Goal: Transaction & Acquisition: Purchase product/service

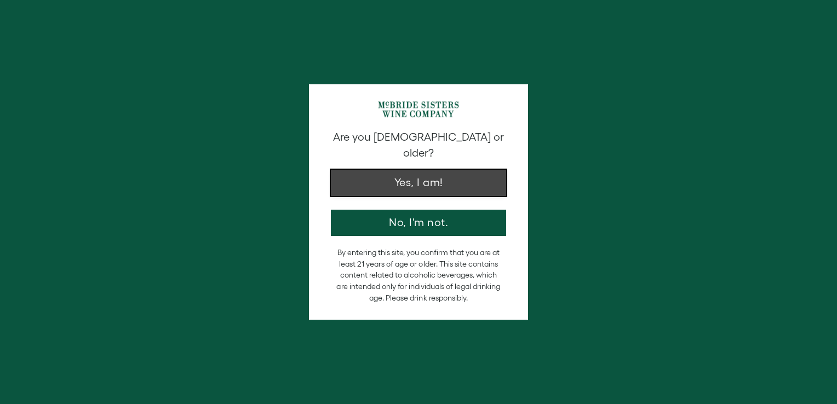
click at [383, 173] on button "Yes, I am!" at bounding box center [418, 183] width 175 height 26
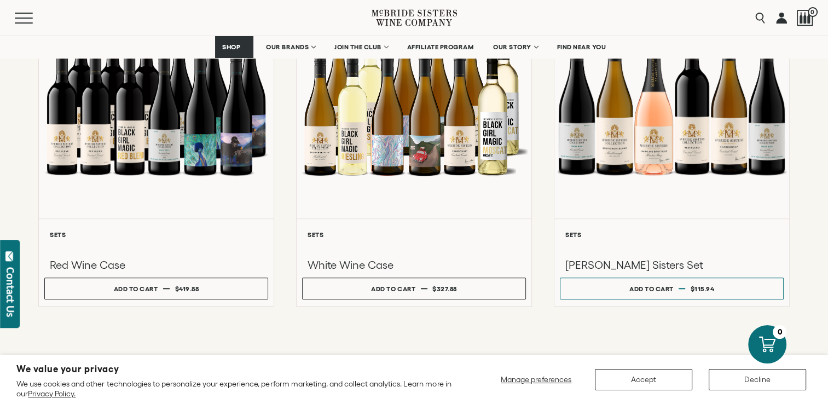
scroll to position [935, 0]
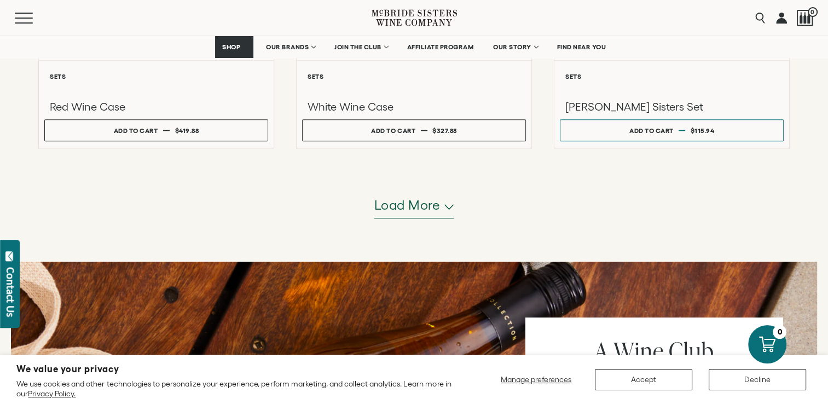
click at [443, 199] on button "Load more" at bounding box center [414, 205] width 80 height 26
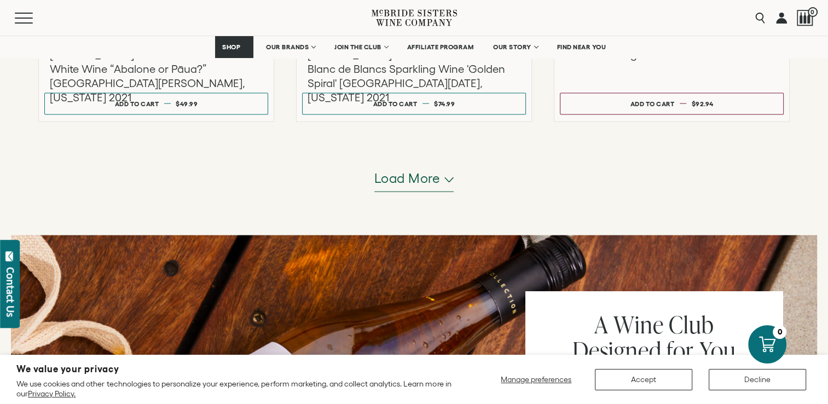
scroll to position [2199, 0]
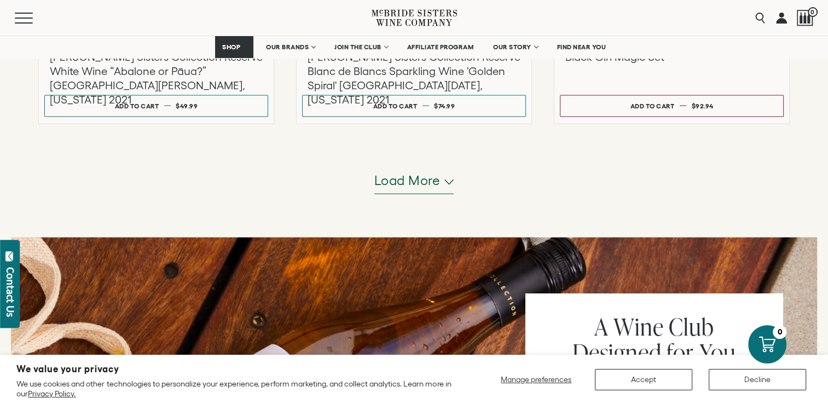
click at [447, 173] on button "Load more" at bounding box center [414, 181] width 80 height 26
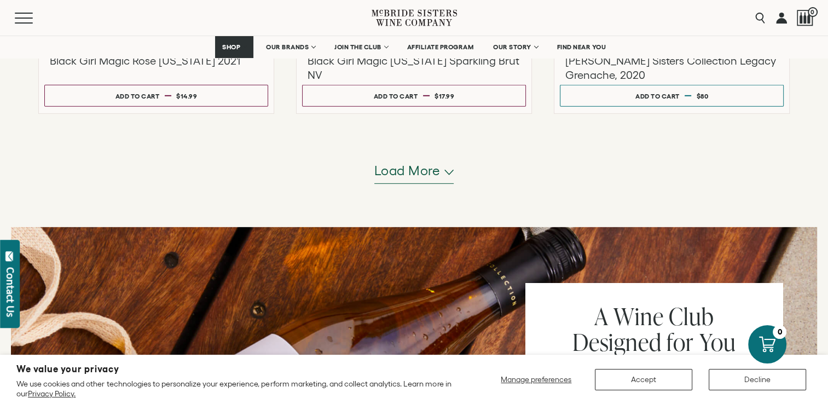
scroll to position [3309, 0]
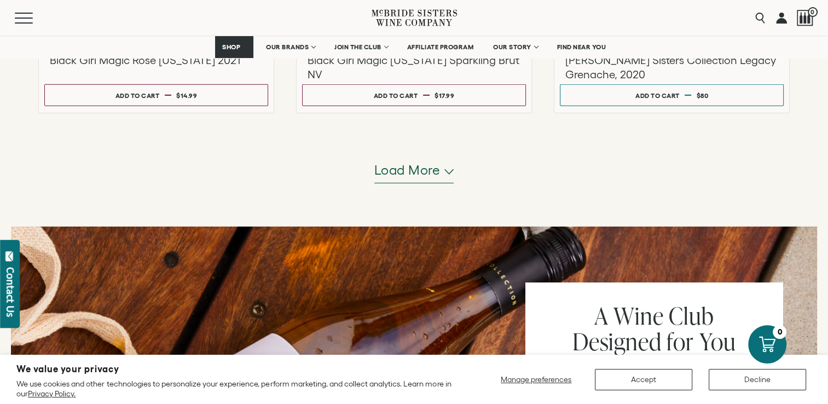
click at [423, 161] on span "Load more" at bounding box center [407, 170] width 66 height 19
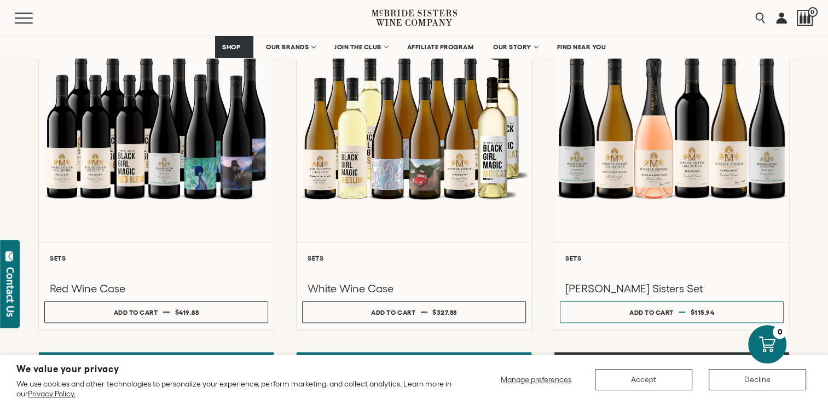
scroll to position [909, 0]
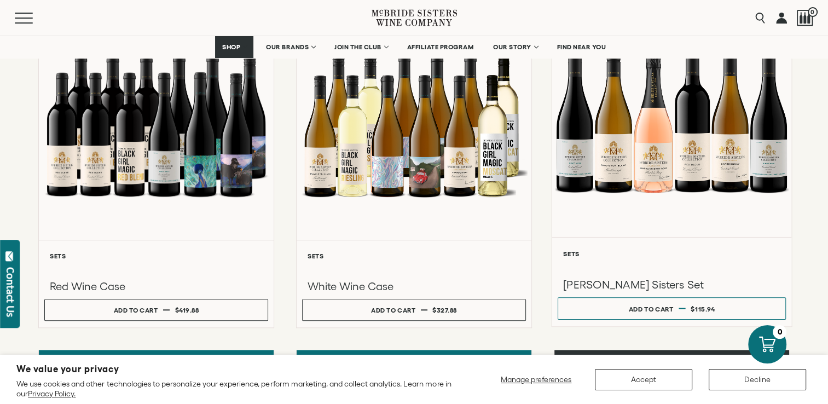
click at [692, 124] on div at bounding box center [672, 119] width 240 height 233
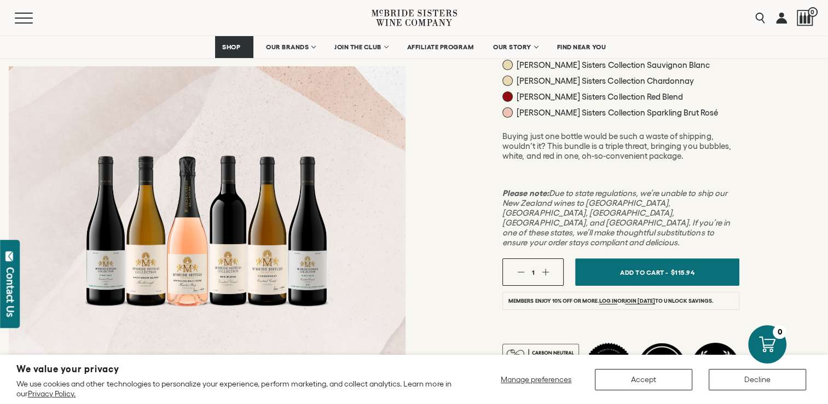
scroll to position [178, 0]
